Goal: Transaction & Acquisition: Register for event/course

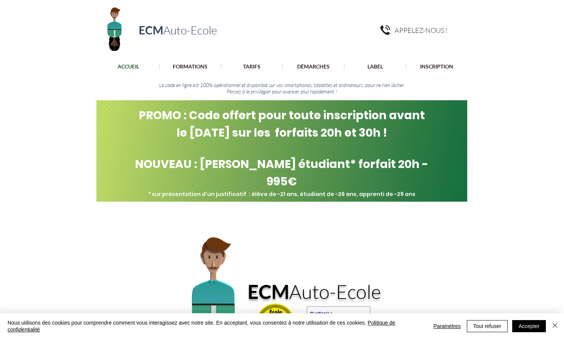
scroll to position [14, 0]
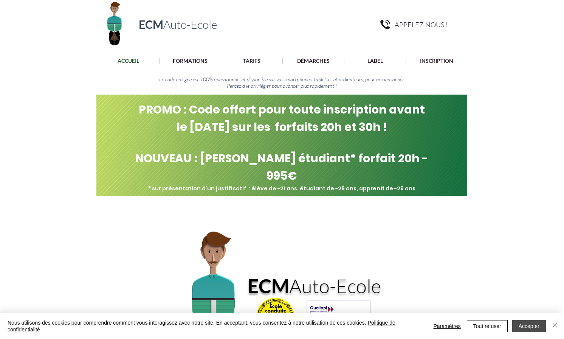
click at [527, 326] on button "Accepter" at bounding box center [529, 326] width 34 height 12
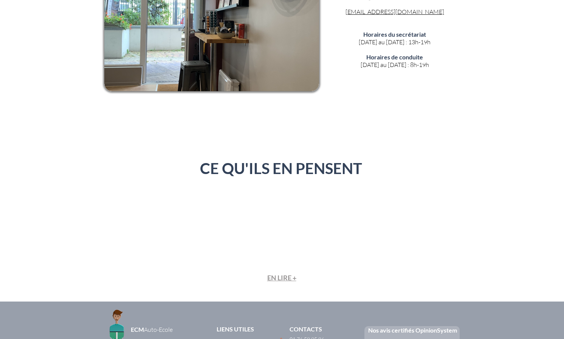
scroll to position [1697, 0]
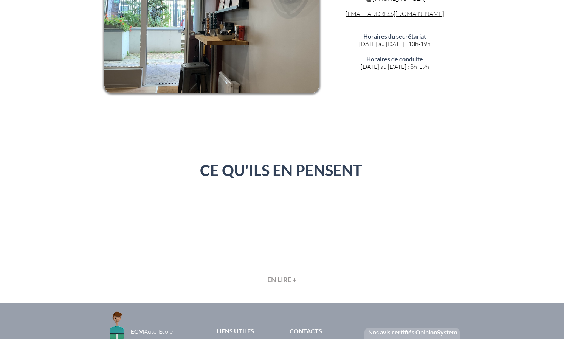
click at [286, 275] on span "EN LIRE +" at bounding box center [281, 279] width 29 height 8
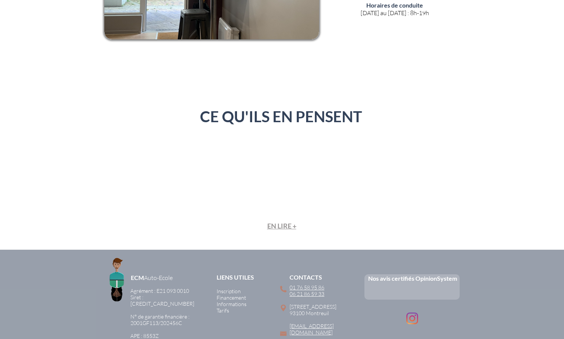
scroll to position [1867, 0]
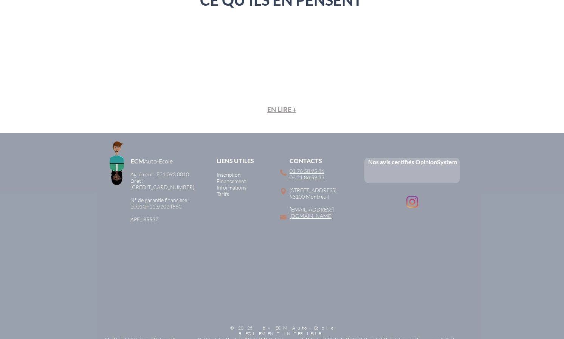
click at [227, 178] on span "Financement" at bounding box center [231, 181] width 29 height 6
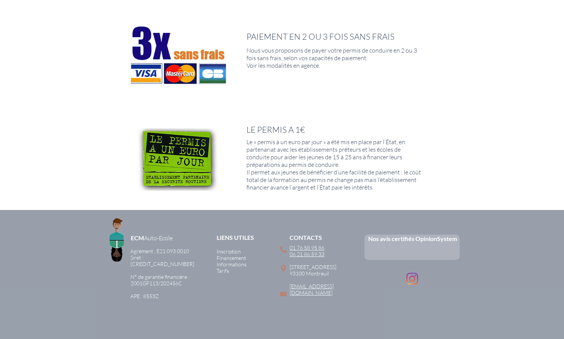
scroll to position [616, 0]
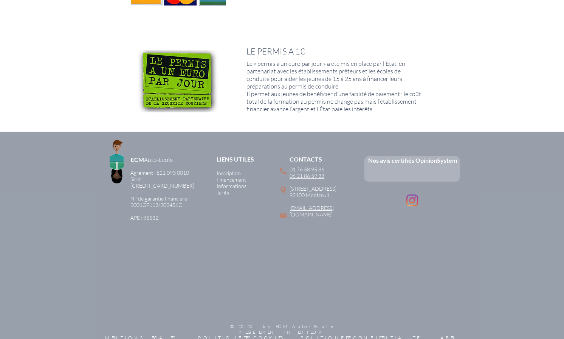
click at [222, 189] on span "Tarifs" at bounding box center [223, 192] width 12 height 6
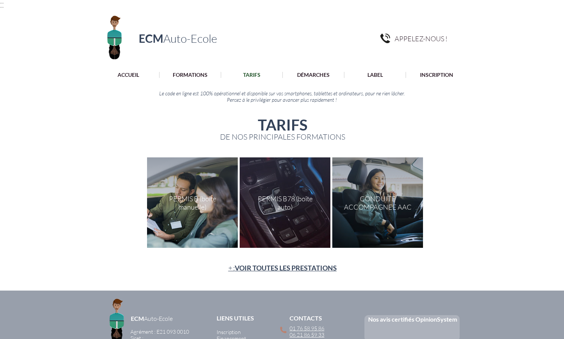
click at [279, 269] on span "VOIR TOUTES LES PRESTATIONS" at bounding box center [286, 267] width 102 height 8
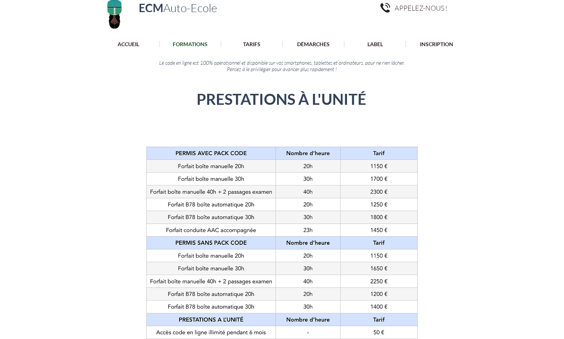
scroll to position [12, 0]
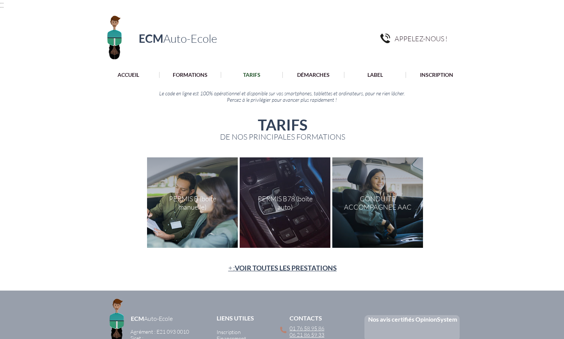
click at [205, 198] on div "main content" at bounding box center [192, 202] width 91 height 90
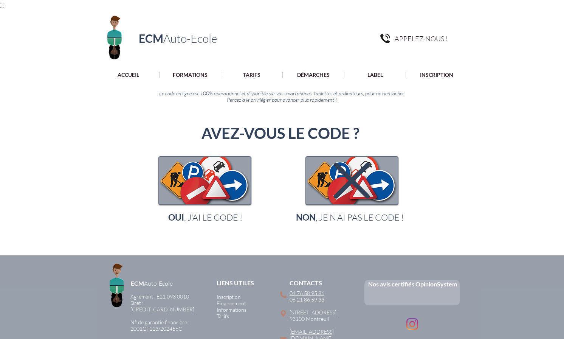
click at [340, 192] on icon "main content" at bounding box center [352, 180] width 36 height 36
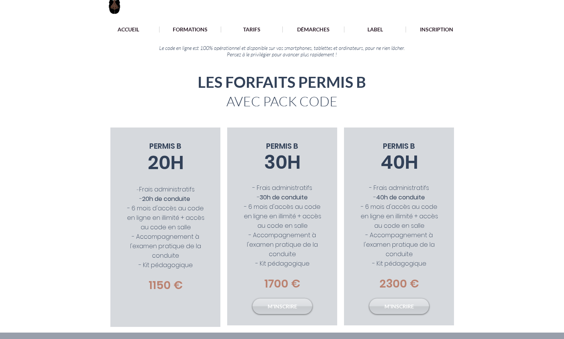
scroll to position [118, 0]
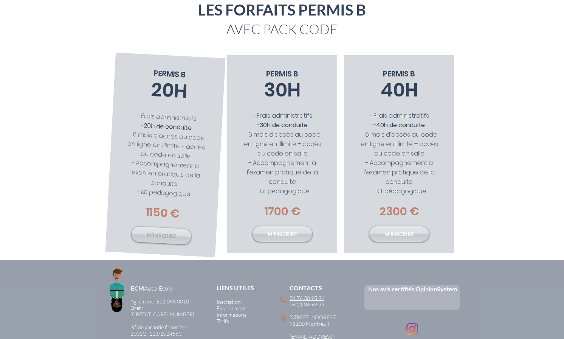
click at [166, 232] on span "M'INSCRIRE" at bounding box center [161, 234] width 30 height 9
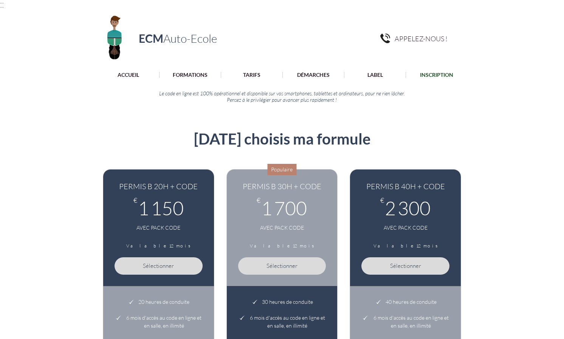
scroll to position [83, 0]
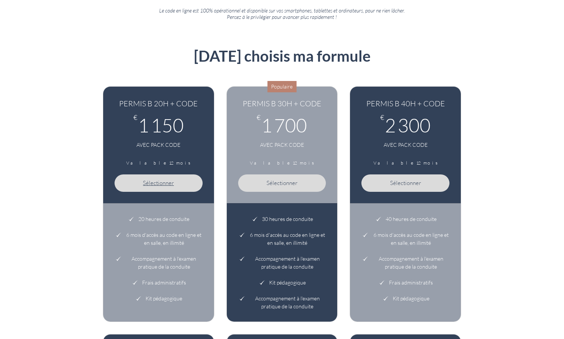
click at [167, 181] on span "Sélectionner" at bounding box center [158, 182] width 31 height 7
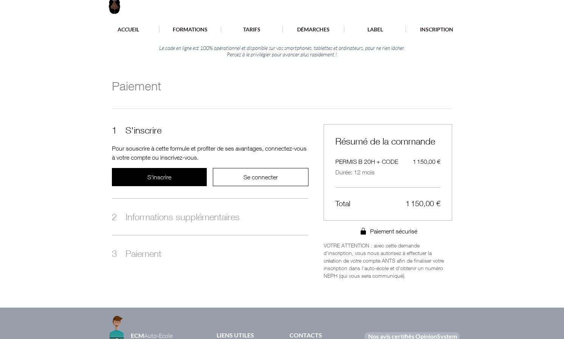
scroll to position [45, 0]
click at [167, 181] on span "S'inscrire" at bounding box center [159, 177] width 24 height 9
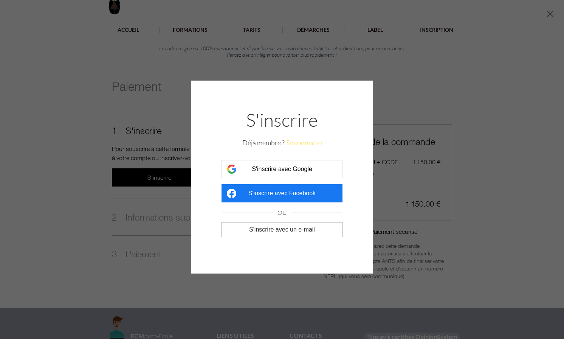
click at [260, 283] on div "S'inscrire Déjà membre ? Se connecter S'inscrire avec Google S'inscrire avec Fa…" at bounding box center [282, 169] width 564 height 339
click at [441, 39] on div "S'inscrire Déjà membre ? Se connecter S'inscrire avec Google S'inscrire avec Fa…" at bounding box center [282, 169] width 564 height 339
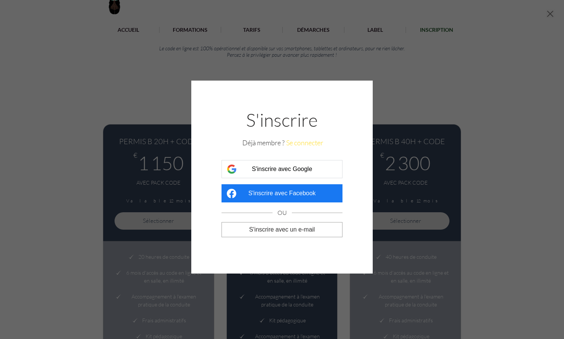
click at [549, 15] on button "Fermer" at bounding box center [549, 14] width 9 height 11
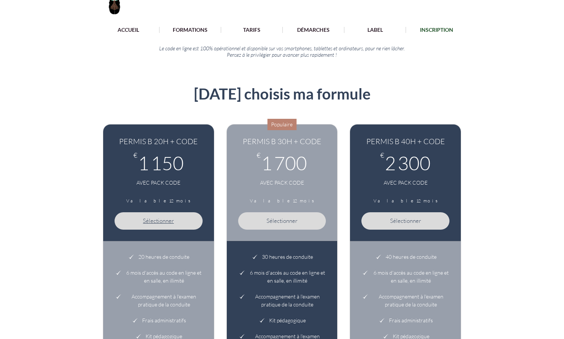
click at [166, 221] on span "Sélectionner" at bounding box center [158, 220] width 31 height 7
click at [158, 220] on span "Sélectionner" at bounding box center [158, 220] width 31 height 7
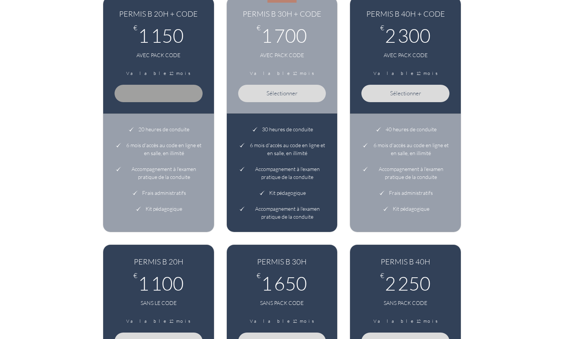
scroll to position [56, 0]
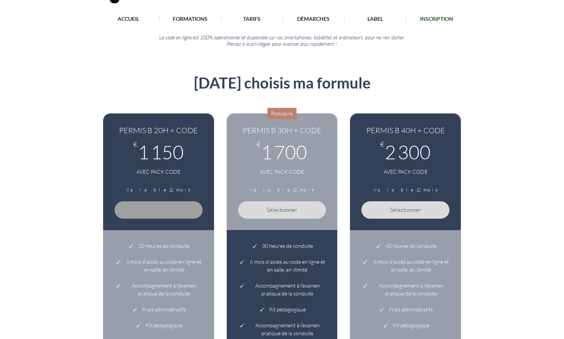
click at [166, 207] on div "Sélectionner" at bounding box center [158, 205] width 88 height 26
click at [268, 206] on button "Sélectionner" at bounding box center [282, 209] width 88 height 17
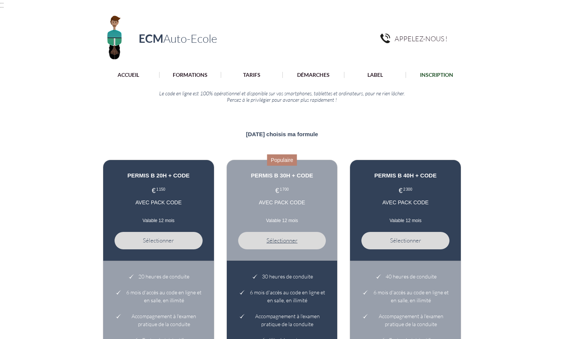
click at [265, 249] on button "Sélectionner" at bounding box center [282, 240] width 88 height 17
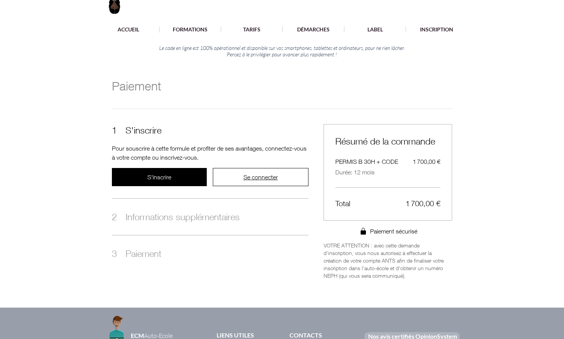
scroll to position [45, 0]
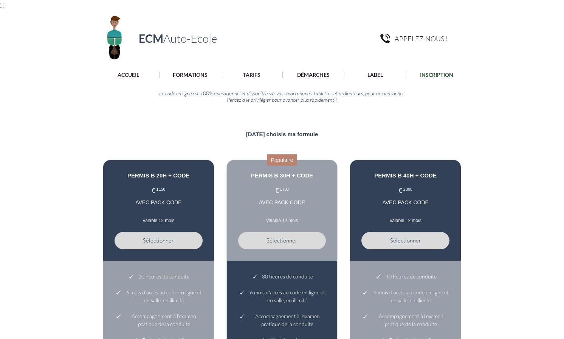
click at [413, 244] on span "Sélectionner" at bounding box center [405, 240] width 31 height 7
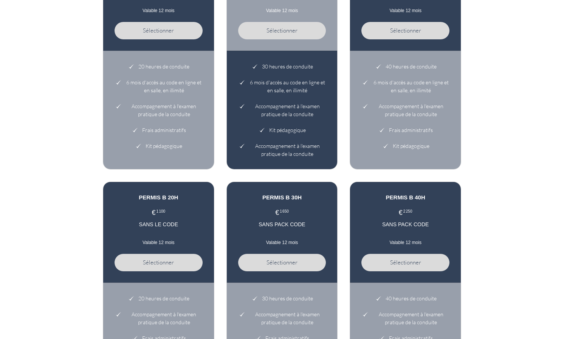
scroll to position [247, 0]
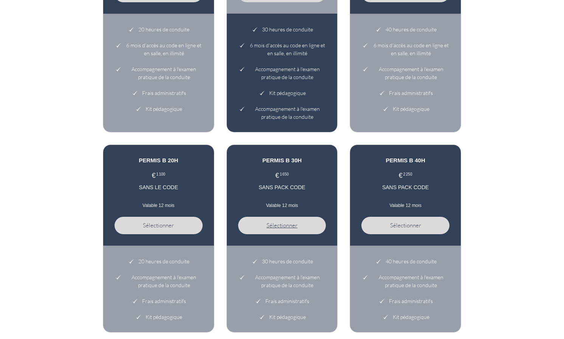
click at [295, 229] on span "Sélectionner" at bounding box center [281, 224] width 31 height 7
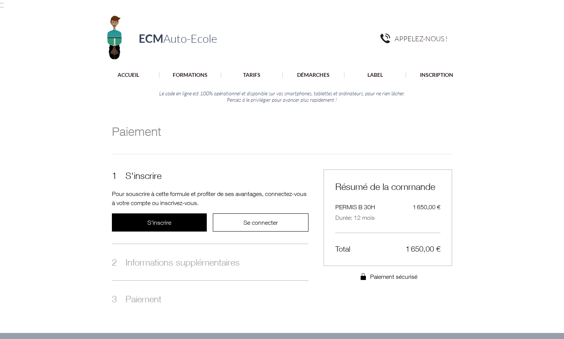
click at [256, 80] on div at bounding box center [282, 74] width 564 height 14
click at [256, 76] on p "TARIFS" at bounding box center [251, 75] width 25 height 6
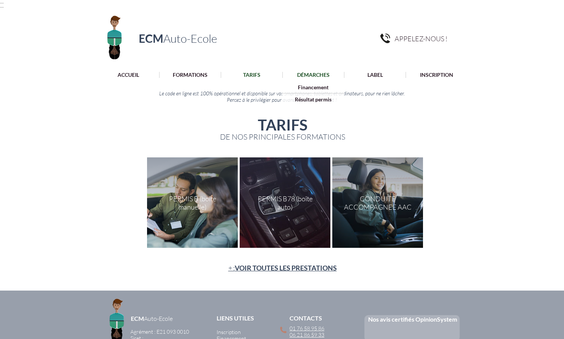
click at [311, 76] on p "DÉMARCHES" at bounding box center [313, 75] width 40 height 6
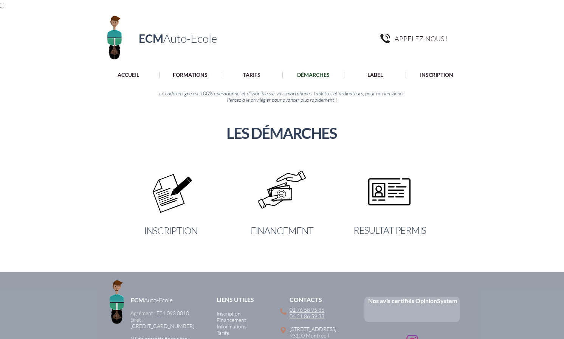
click at [186, 226] on span "INSCRIPTION" at bounding box center [171, 230] width 54 height 12
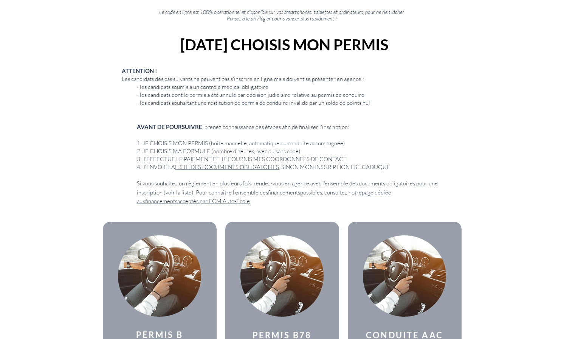
scroll to position [92, 0]
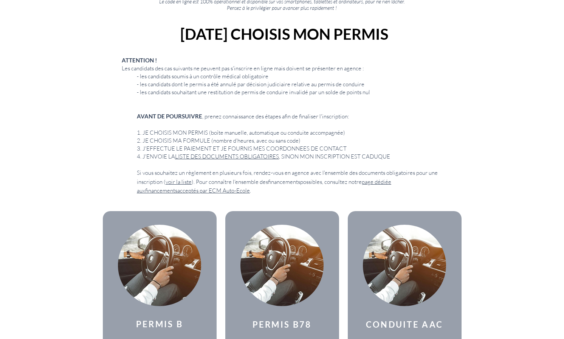
click at [211, 158] on link "LISTE DES DOCUMENTS OBLIGATOIRES" at bounding box center [227, 156] width 104 height 7
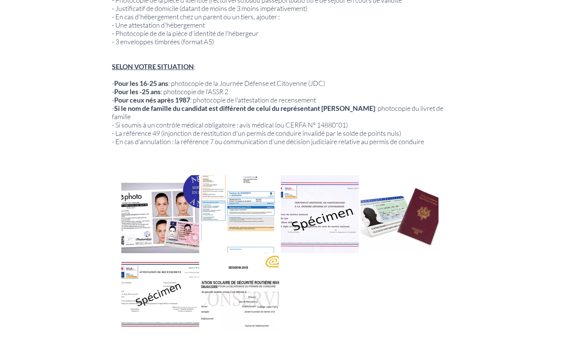
scroll to position [223, 0]
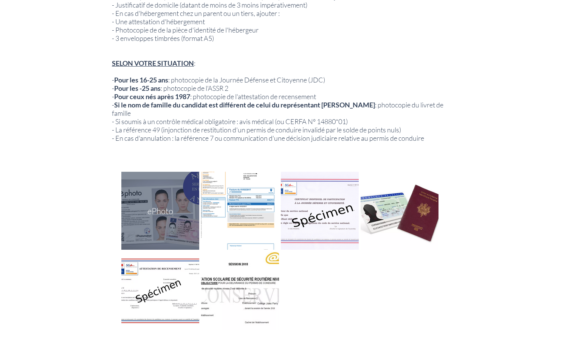
click at [176, 216] on div at bounding box center [160, 211] width 78 height 78
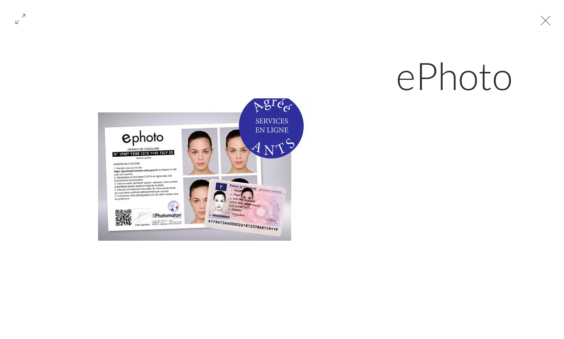
click at [552, 20] on button "Exit expand mode" at bounding box center [545, 19] width 14 height 17
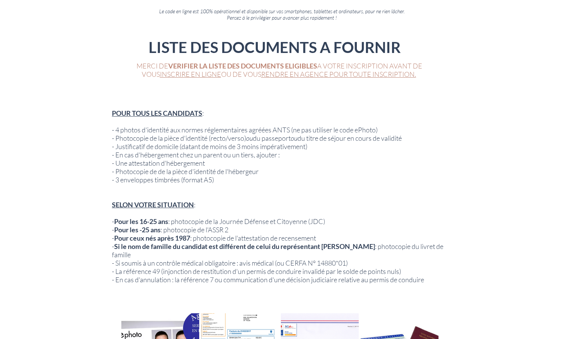
scroll to position [82, 0]
click at [190, 70] on link "INSCRIRE EN LIGNE" at bounding box center [190, 74] width 61 height 8
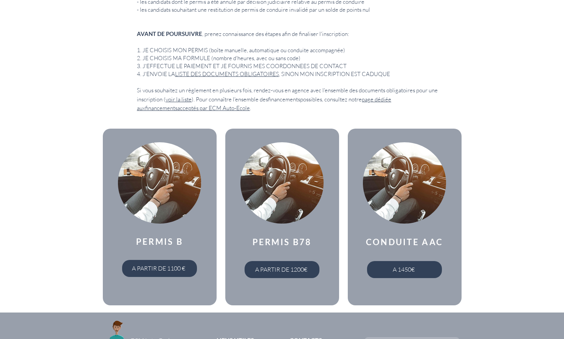
scroll to position [188, 0]
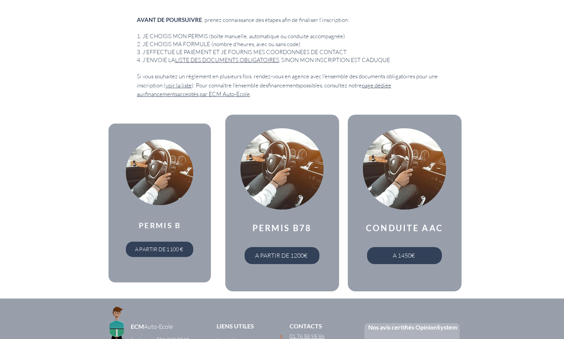
click at [168, 260] on div "main content" at bounding box center [159, 202] width 102 height 159
click at [168, 242] on span "A PARTIR DE 1100 €" at bounding box center [158, 248] width 67 height 15
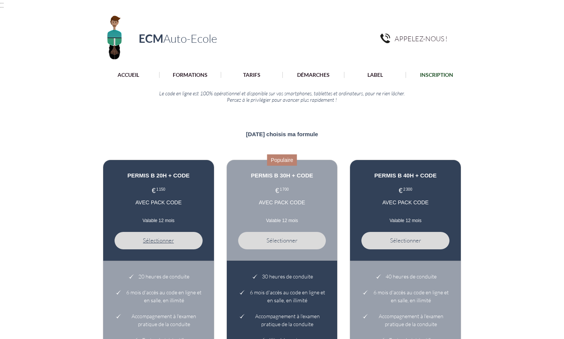
click at [165, 244] on span "Sélectionner" at bounding box center [158, 240] width 31 height 7
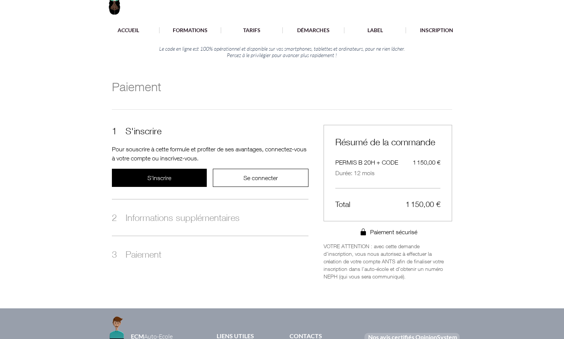
scroll to position [45, 0]
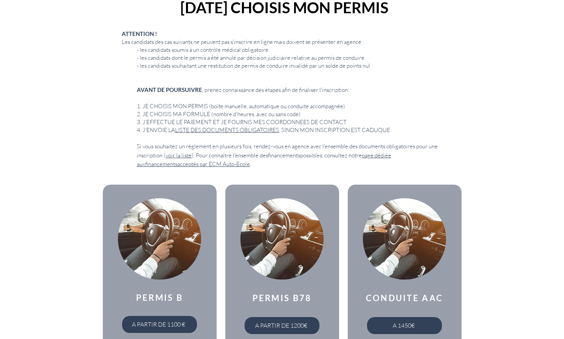
scroll to position [97, 0]
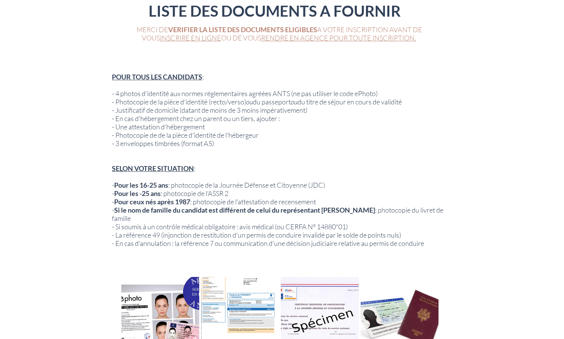
scroll to position [115, 0]
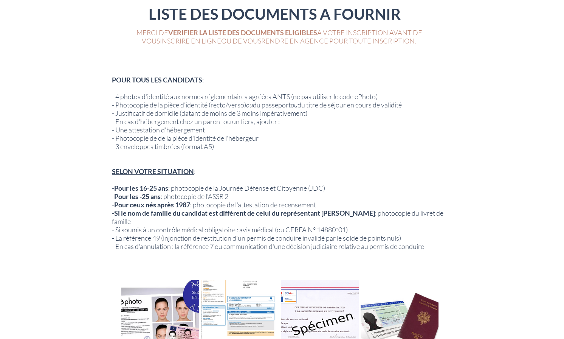
drag, startPoint x: 240, startPoint y: 195, endPoint x: 115, endPoint y: 187, distance: 124.5
click at [115, 187] on div "POUR TOUS LES CANDIDATS : ​ - 4 photos d'identité aux normes réglementaires agr…" at bounding box center [280, 167] width 336 height 183
click at [244, 186] on span "- Pour les 16-25 ans : photocopie de la Journée Défense et Citoyenne (JDC)" at bounding box center [218, 188] width 213 height 8
drag, startPoint x: 245, startPoint y: 189, endPoint x: 338, endPoint y: 189, distance: 93.0
click at [338, 189] on p "- Pour les 16-25 ans : photocopie de la Journée Défense et Citoyenne (JDC)" at bounding box center [280, 188] width 336 height 8
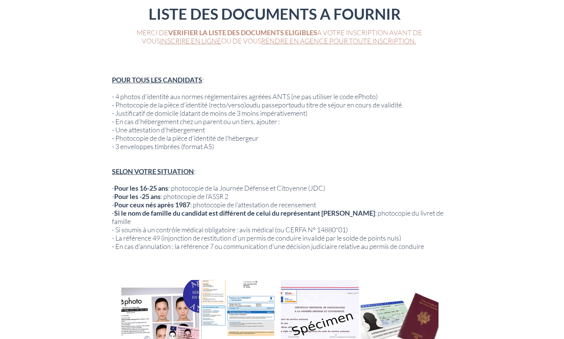
click at [219, 190] on span "- Pour les 16-25 ans : photocopie de la Journée Défense et Citoyenne (JDC)" at bounding box center [218, 188] width 213 height 8
drag, startPoint x: 257, startPoint y: 195, endPoint x: 115, endPoint y: 195, distance: 141.7
click at [115, 195] on p "- Pour les -25 ans : photocopie de l'ASSR 2" at bounding box center [280, 196] width 336 height 8
click at [230, 191] on span "- Pour les 16-25 ans : photocopie de la Journée Défense et Citoyenne (JDC)" at bounding box center [218, 188] width 213 height 8
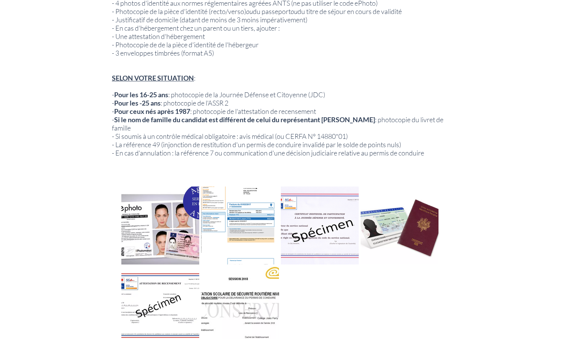
scroll to position [85, 0]
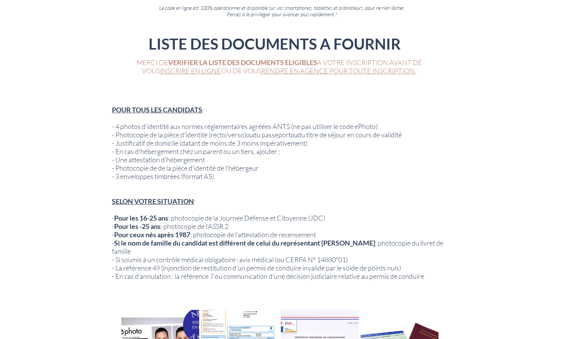
drag, startPoint x: 200, startPoint y: 235, endPoint x: 313, endPoint y: 230, distance: 113.5
click at [313, 230] on span "- Pour ceux nés après 1987 : photocopie de l'attestation de recensement" at bounding box center [214, 234] width 204 height 8
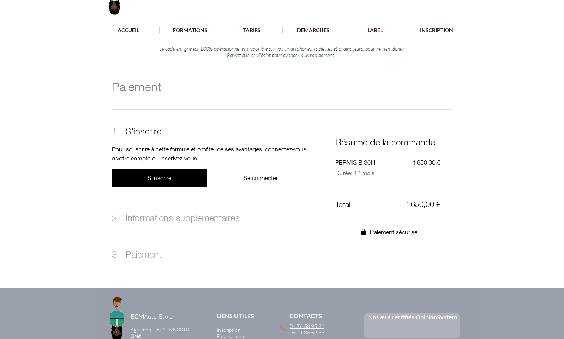
scroll to position [45, 0]
